Goal: Task Accomplishment & Management: Complete application form

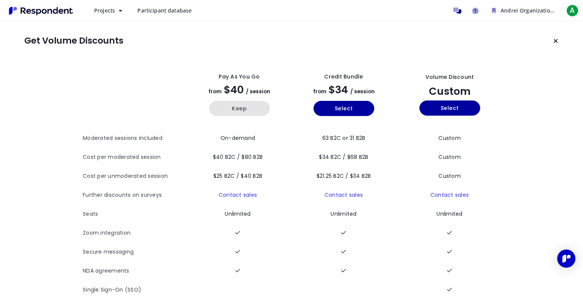
click at [247, 109] on button "Keep" at bounding box center [239, 108] width 61 height 15
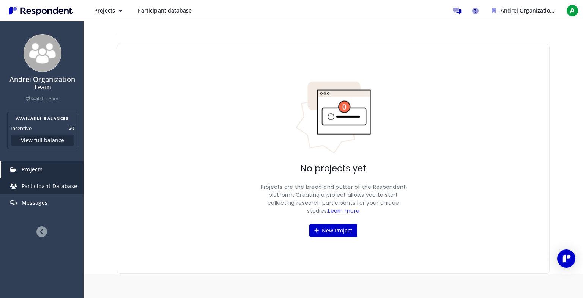
click at [56, 190] on link "Participant Database" at bounding box center [42, 186] width 82 height 17
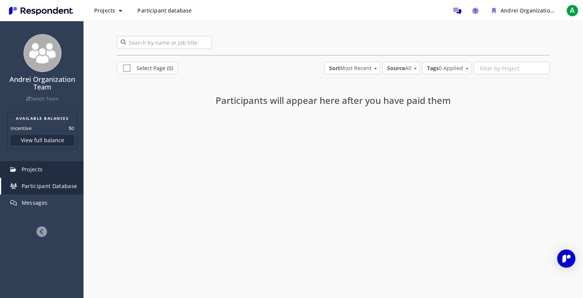
click at [48, 170] on link "Projects" at bounding box center [42, 169] width 82 height 17
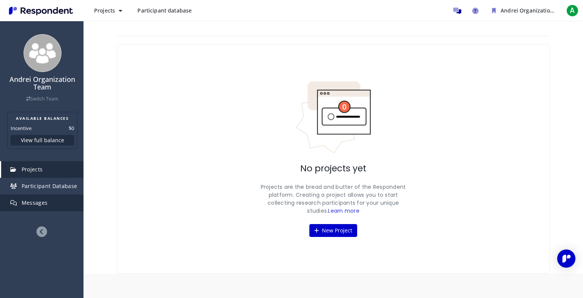
click at [42, 203] on span "Messages" at bounding box center [35, 202] width 26 height 7
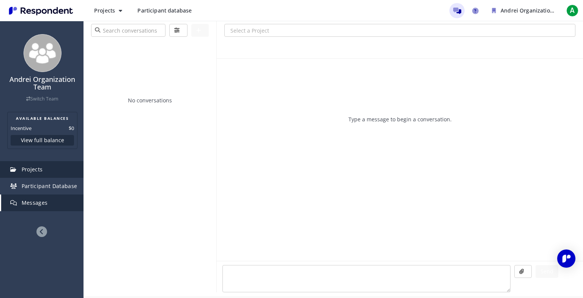
click at [42, 164] on link "Projects" at bounding box center [42, 169] width 82 height 17
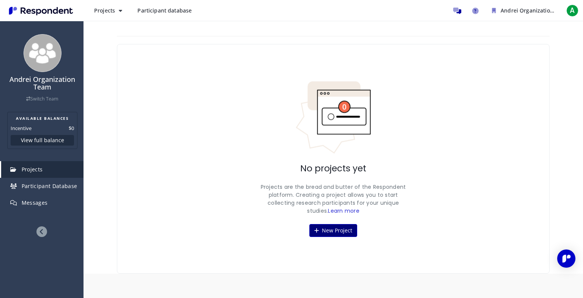
click at [323, 231] on button "New Project" at bounding box center [333, 230] width 48 height 13
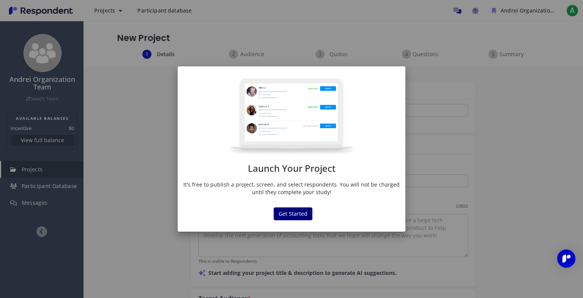
click at [289, 214] on button "Get Started" at bounding box center [292, 213] width 39 height 13
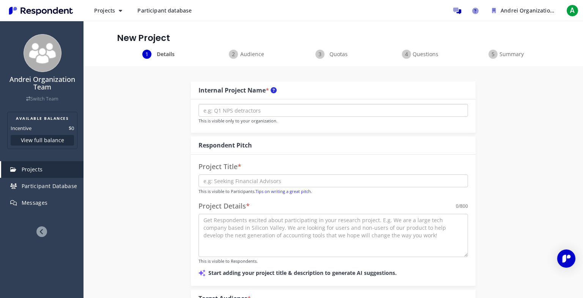
click at [270, 113] on input "text" at bounding box center [332, 110] width 269 height 13
type input "Test"
click at [269, 179] on input "text" at bounding box center [332, 180] width 269 height 13
type input "Test"
click at [277, 218] on textarea at bounding box center [332, 235] width 269 height 43
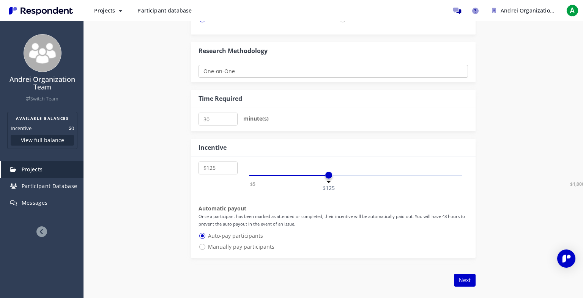
scroll to position [340, 0]
type textarea "Test"
click at [259, 249] on span "Manually pay participants" at bounding box center [236, 246] width 76 height 9
click at [203, 248] on input "Manually pay participants" at bounding box center [200, 245] width 5 height 5
radio input "true"
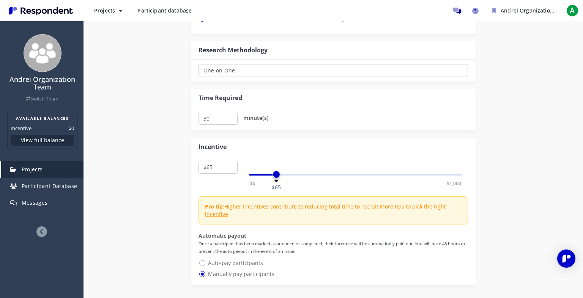
drag, startPoint x: 330, startPoint y: 173, endPoint x: 277, endPoint y: 177, distance: 53.2
click at [277, 177] on span at bounding box center [276, 175] width 8 height 8
click at [398, 205] on link "More tips to pick the right incentive" at bounding box center [325, 210] width 241 height 15
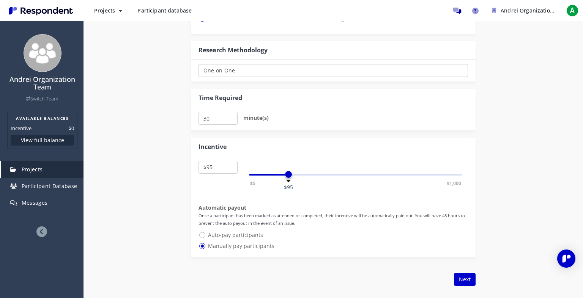
select select "number:100"
drag, startPoint x: 276, startPoint y: 174, endPoint x: 290, endPoint y: 174, distance: 14.0
click at [290, 174] on span at bounding box center [290, 175] width 8 height 8
click at [459, 277] on button "Next" at bounding box center [465, 279] width 22 height 13
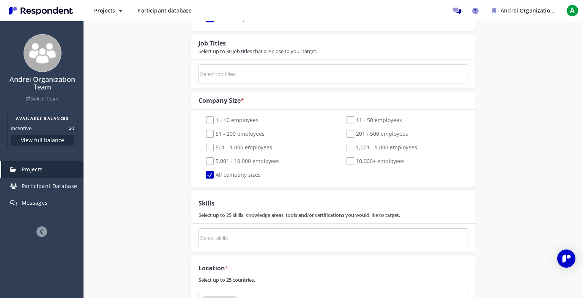
scroll to position [71, 0]
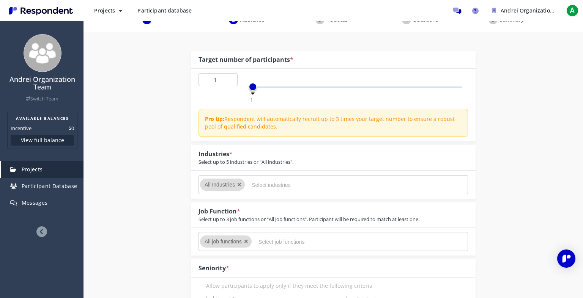
click at [266, 187] on input "Select industries" at bounding box center [308, 185] width 114 height 13
type input "Tech"
click at [274, 220] on span "Information Tech nology and Services" at bounding box center [303, 221] width 93 height 7
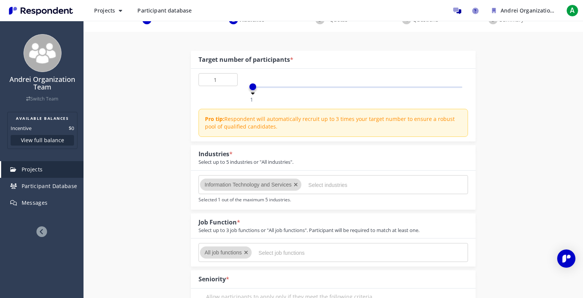
click at [297, 185] on icon "Remove Information Technology and Services" at bounding box center [296, 184] width 4 height 5
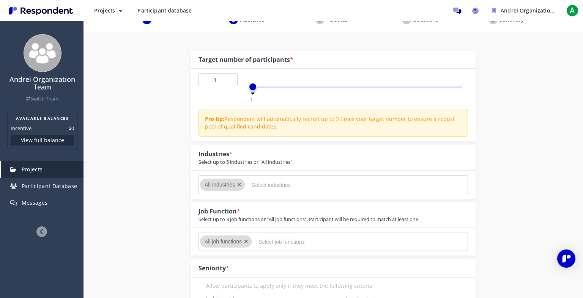
click at [271, 186] on input "Select industries" at bounding box center [308, 185] width 114 height 13
click at [273, 187] on input "Accounting" at bounding box center [308, 185] width 114 height 13
type input "Cons"
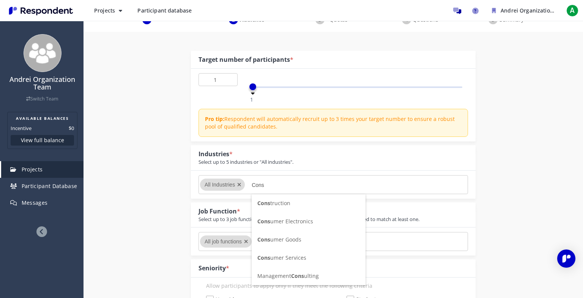
click at [286, 207] on li "Cons truction" at bounding box center [308, 203] width 114 height 18
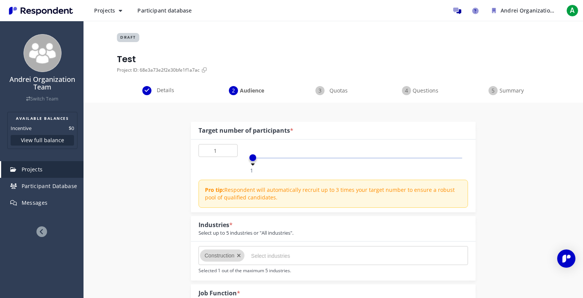
scroll to position [71, 0]
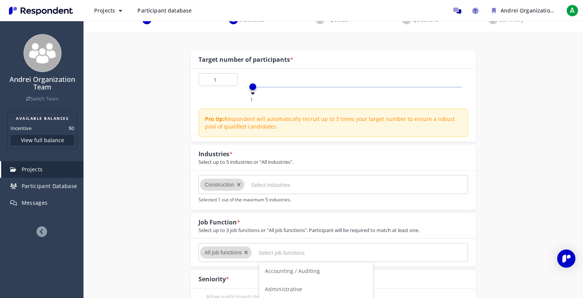
click at [269, 255] on input "Select job functions" at bounding box center [315, 253] width 114 height 13
type input "A"
click at [289, 270] on span "A ccounting / Auditing" at bounding box center [292, 270] width 55 height 7
click at [309, 253] on input "Select job functions" at bounding box center [328, 253] width 114 height 13
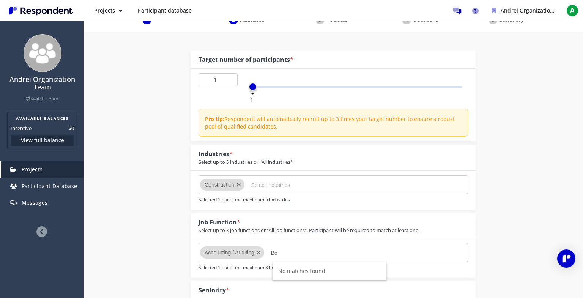
type input "B"
type input "F"
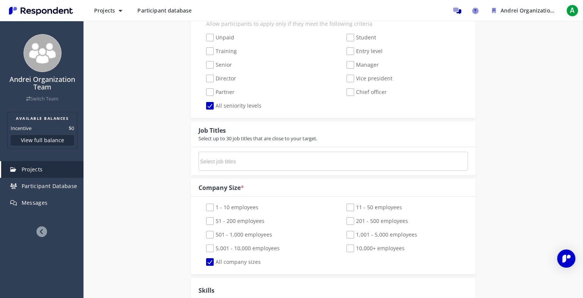
scroll to position [361, 0]
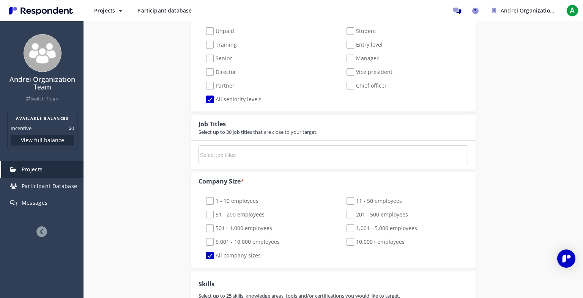
click at [239, 258] on span "All company sizes" at bounding box center [233, 256] width 55 height 9
click at [203, 258] on input "All company sizes" at bounding box center [200, 255] width 5 height 5
checkbox input "false"
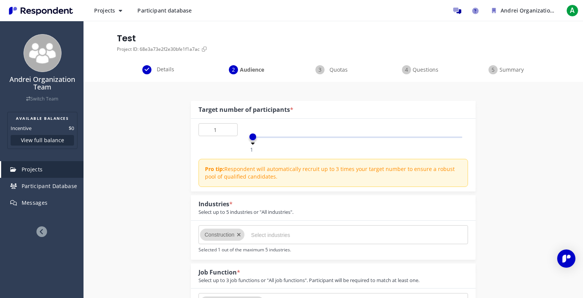
scroll to position [0, 0]
